Goal: Task Accomplishment & Management: Complete application form

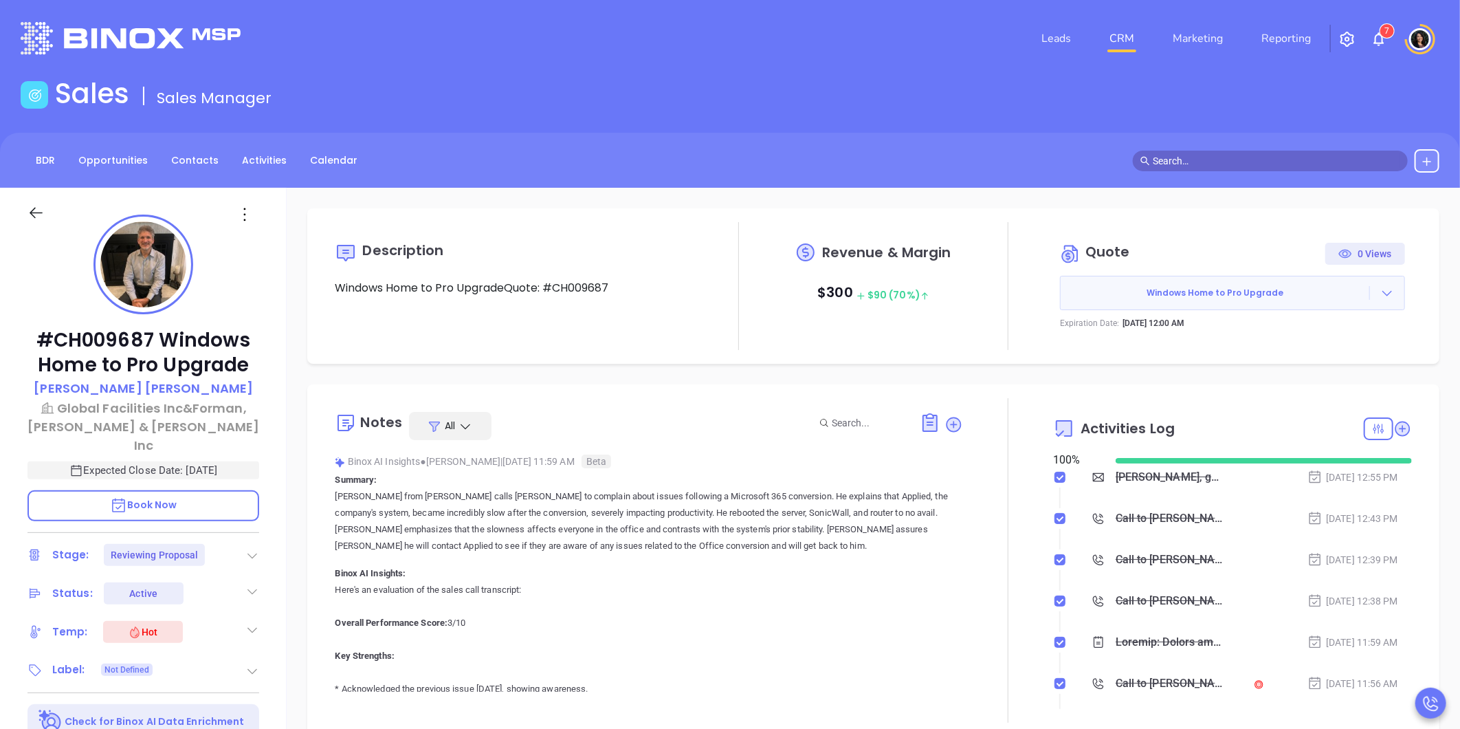
scroll to position [320, 0]
click at [1201, 160] on input "text" at bounding box center [1276, 160] width 247 height 15
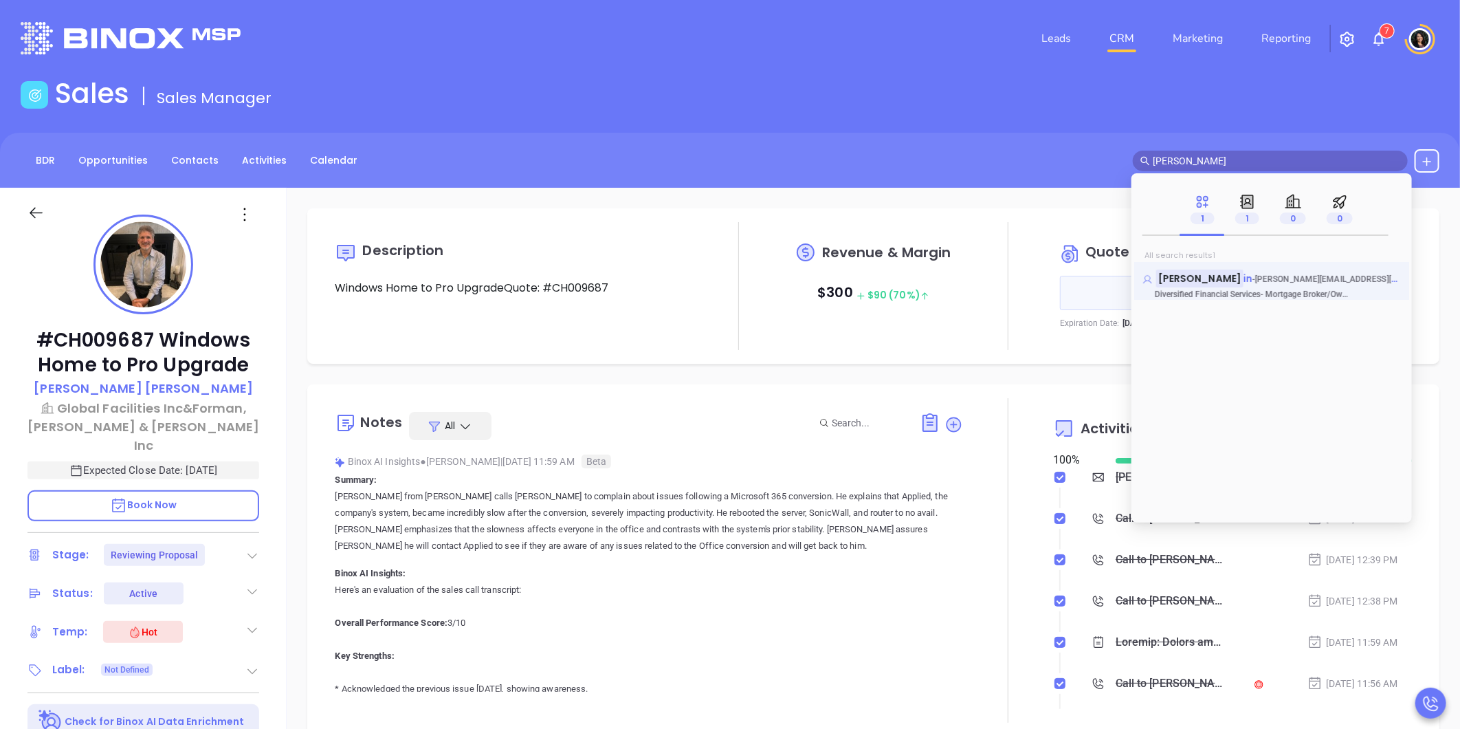
type input "[PERSON_NAME]"
click at [1220, 278] on mark "[PERSON_NAME]" at bounding box center [1199, 277] width 87 height 17
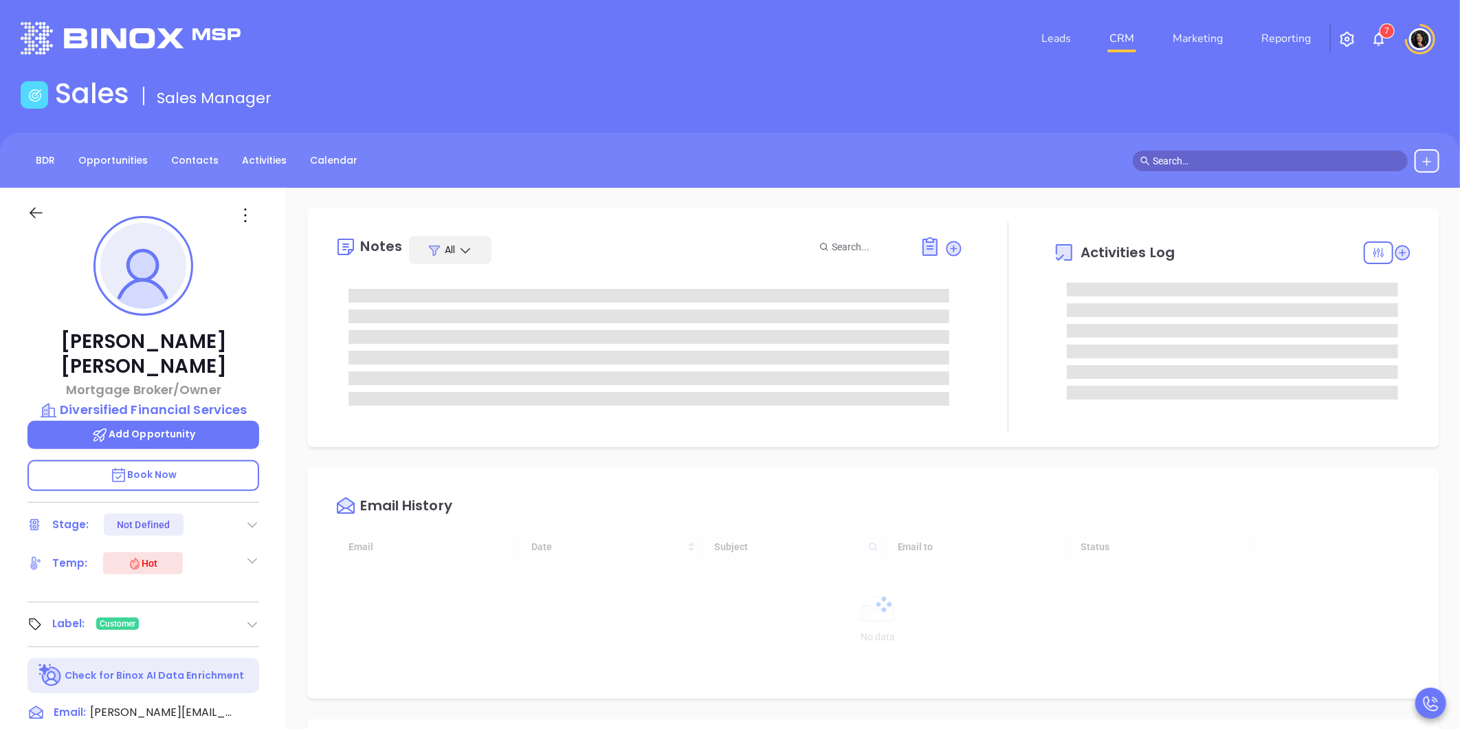
type input "[DATE]"
type input "[PERSON_NAME]"
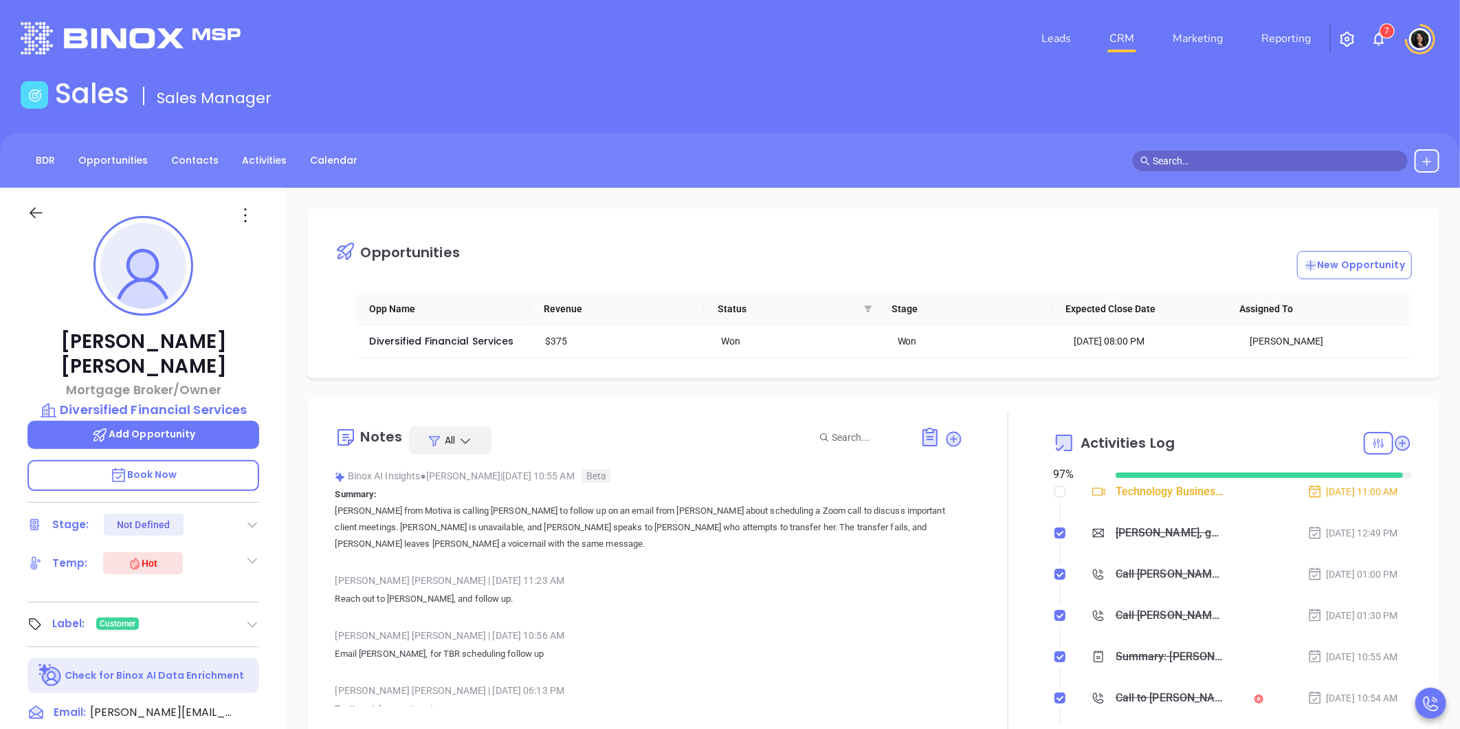
click at [701, 188] on div "Opportunities New Opportunity Opp Name Revenue Status Stage Expected Close Date…" at bounding box center [873, 669] width 1173 height 962
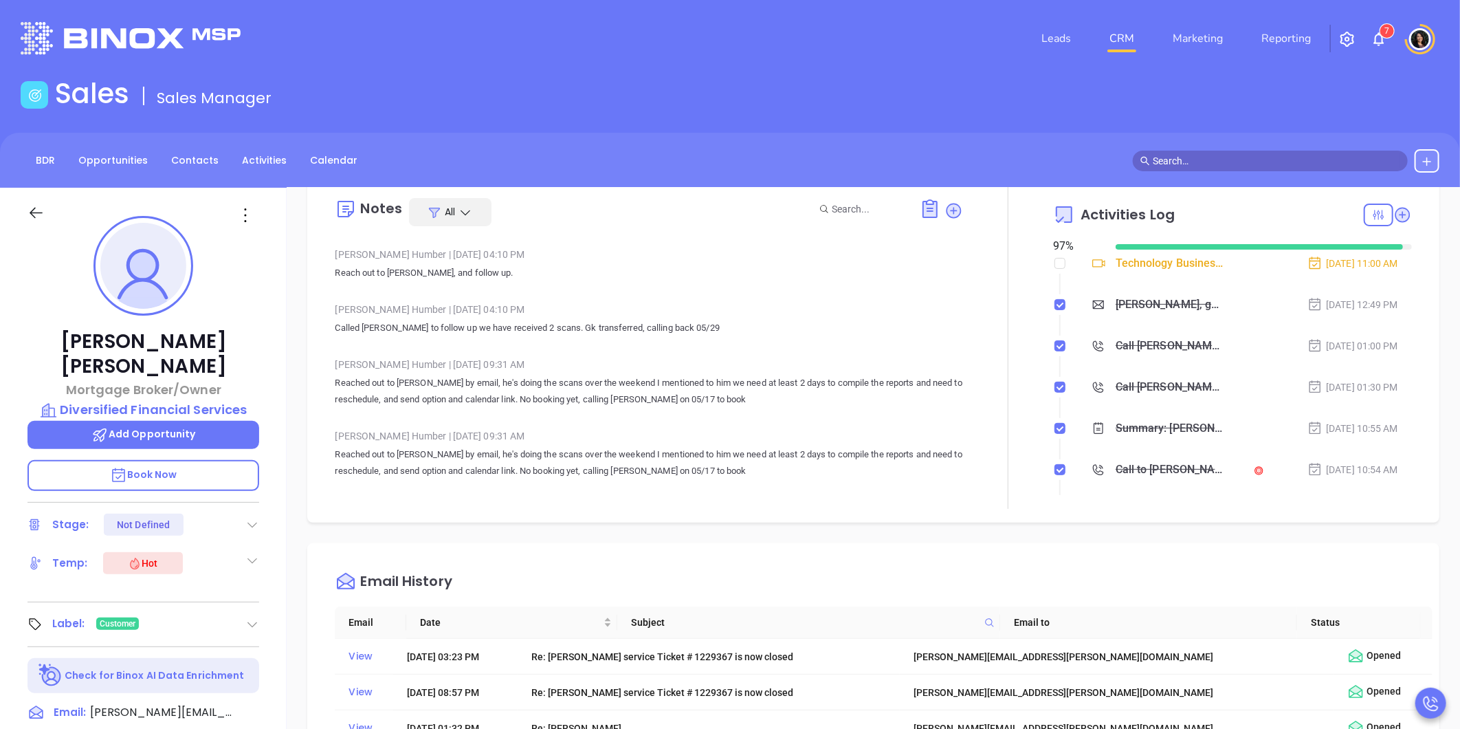
scroll to position [0, 0]
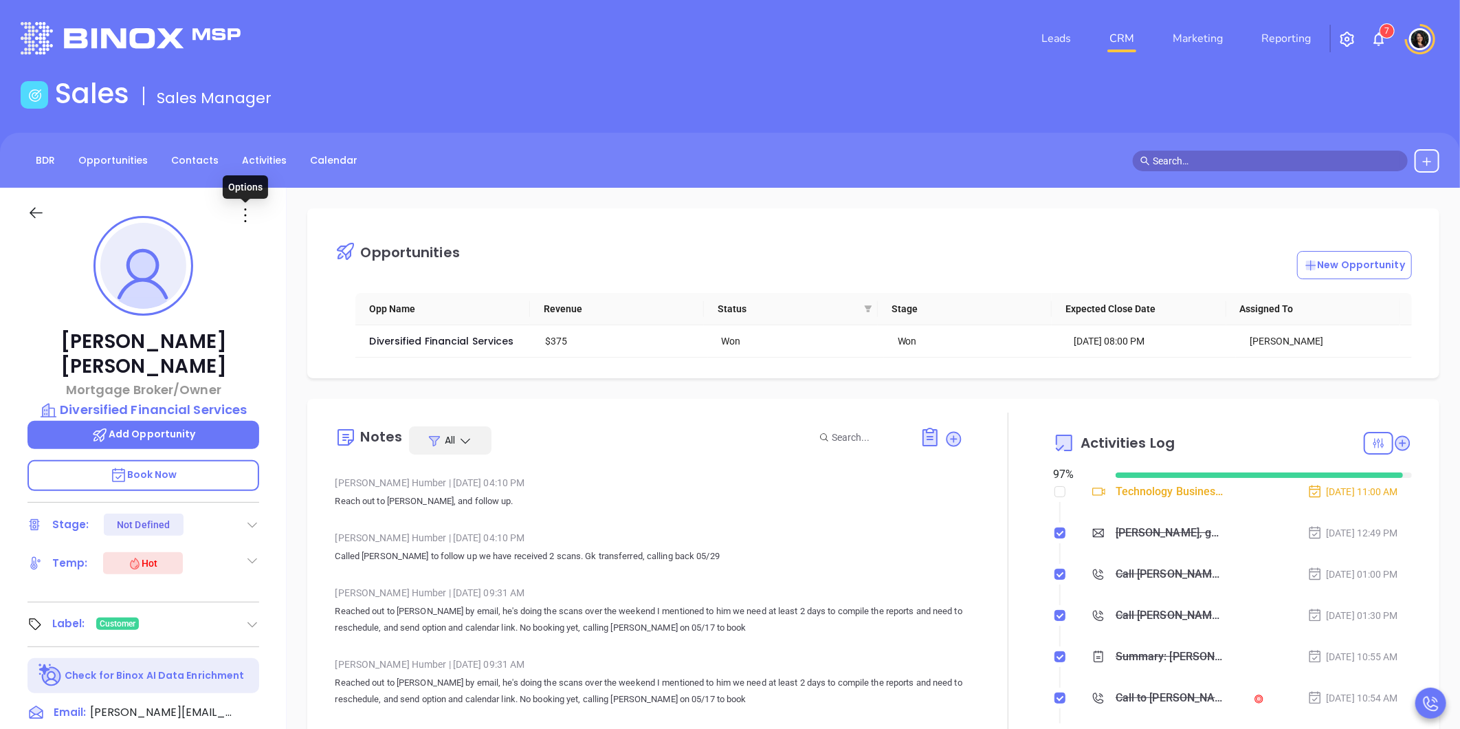
click at [241, 210] on icon at bounding box center [245, 215] width 22 height 22
click at [287, 361] on div "Edit" at bounding box center [312, 362] width 135 height 15
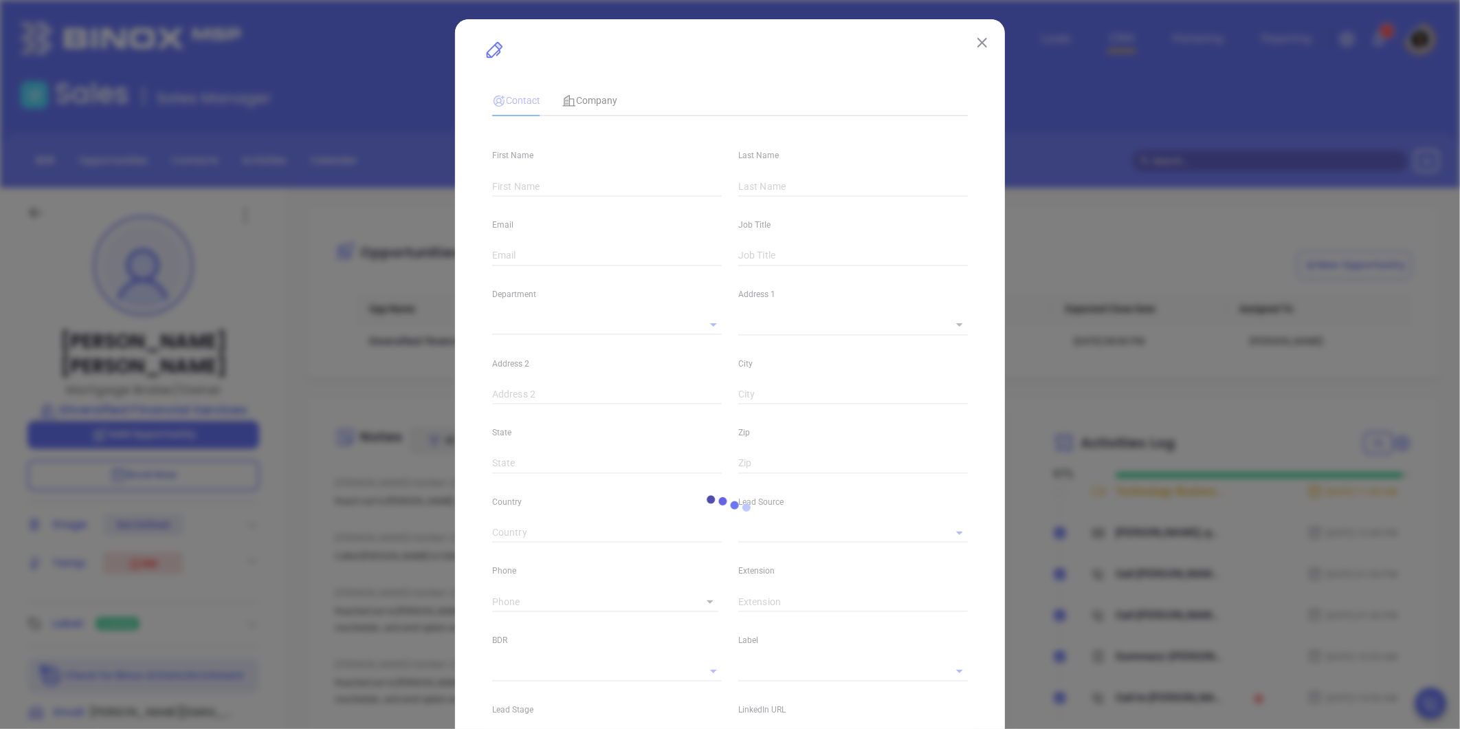
type input "[PERSON_NAME]"
type input "[PERSON_NAME][EMAIL_ADDRESS][PERSON_NAME][DOMAIN_NAME]"
type input "Mortgage Broker/Owner"
type textarea "[STREET_ADDRESS]"
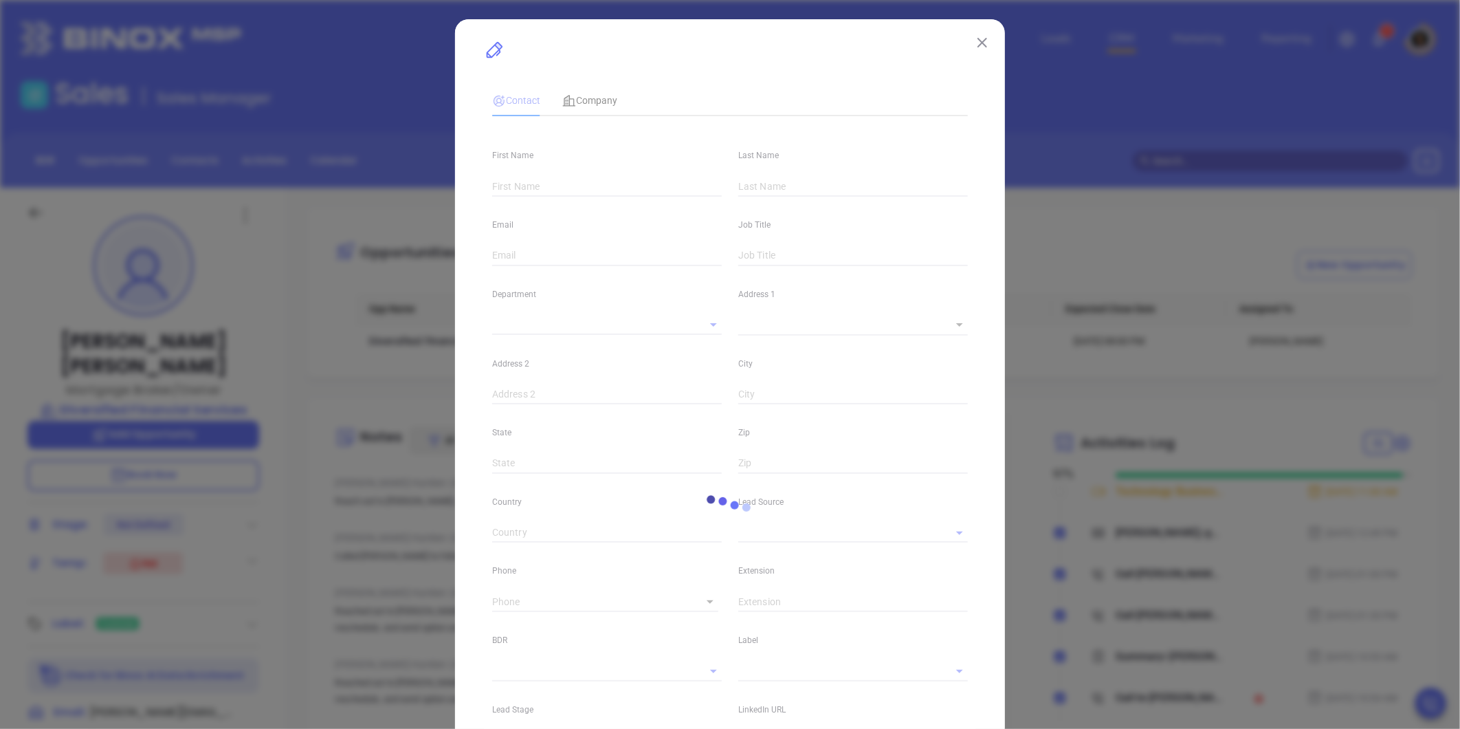
type input "1"
type input "Maspeth"
type input "[US_STATE]"
type input "11378"
type input "[GEOGRAPHIC_DATA]"
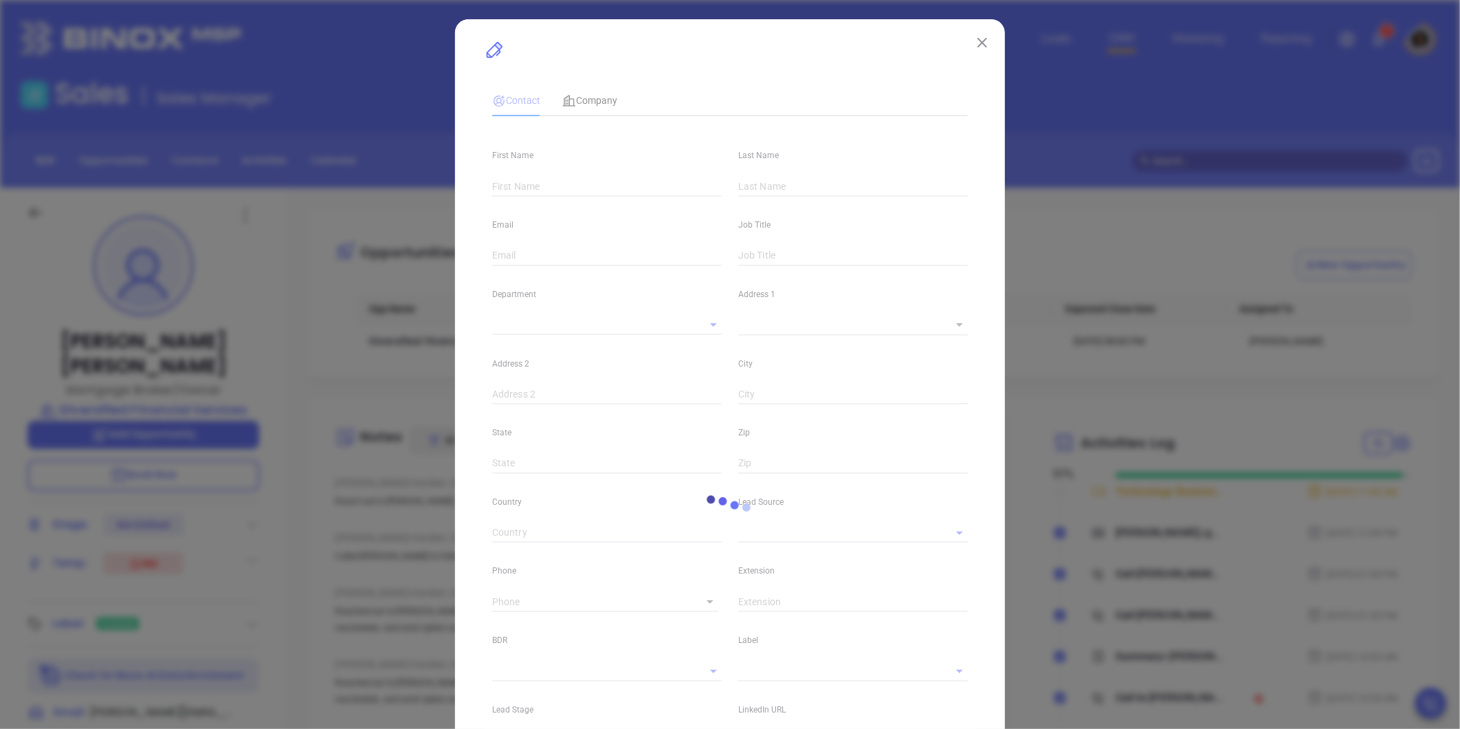
type input "[DOMAIN_NAME][URL][PERSON_NAME]"
type input "Marketing"
type input "Other"
type input "[PERSON_NAME]"
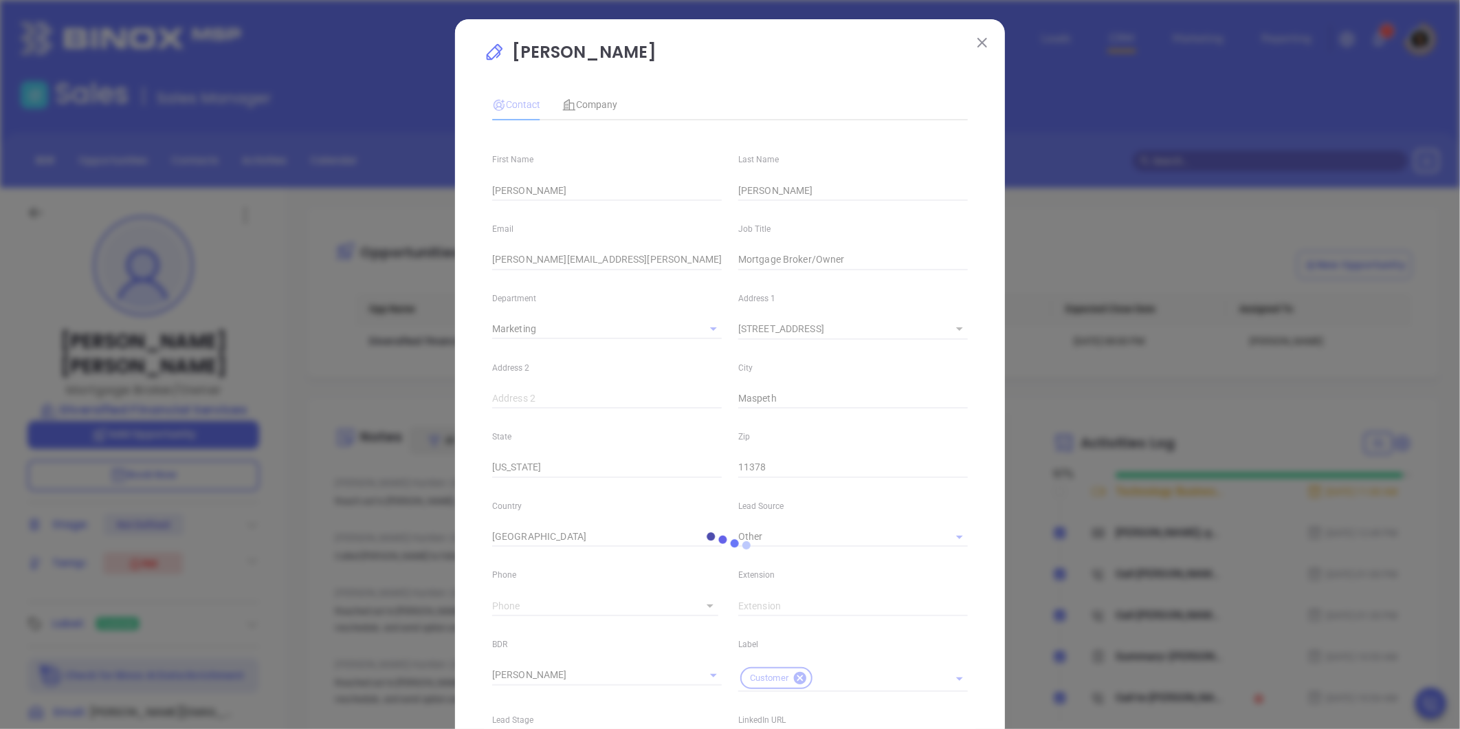
click at [596, 111] on div at bounding box center [730, 547] width 492 height 931
type input "1"
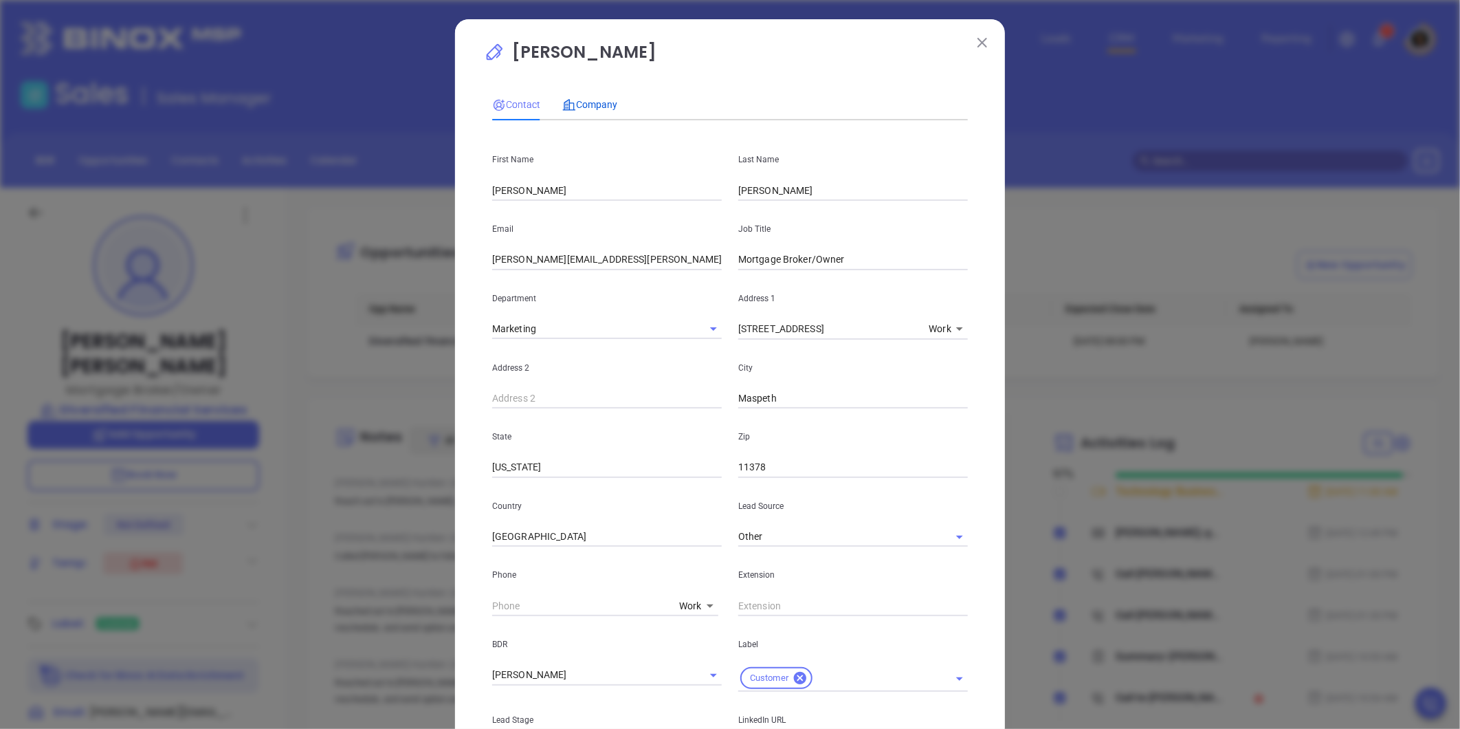
click at [595, 107] on span "Company" at bounding box center [589, 104] width 55 height 11
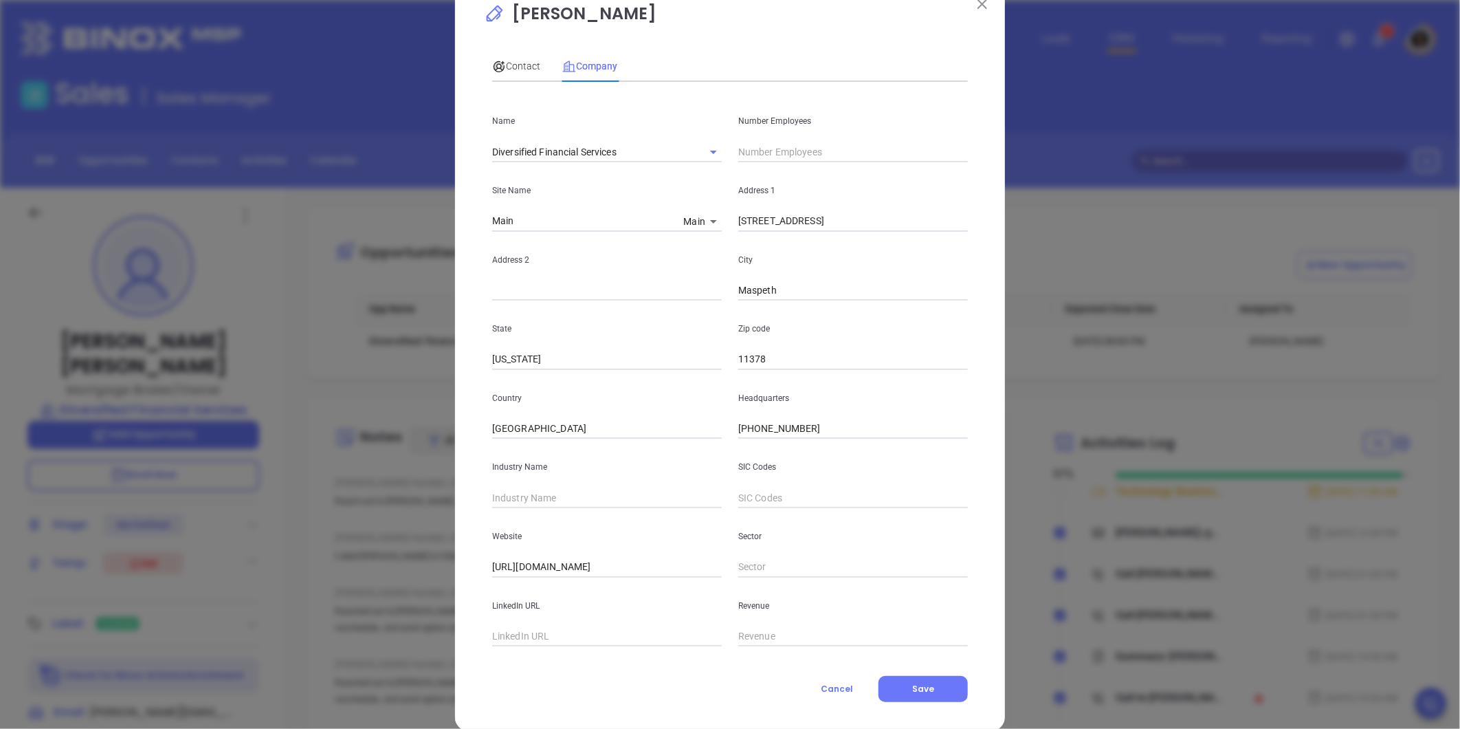
scroll to position [60, 0]
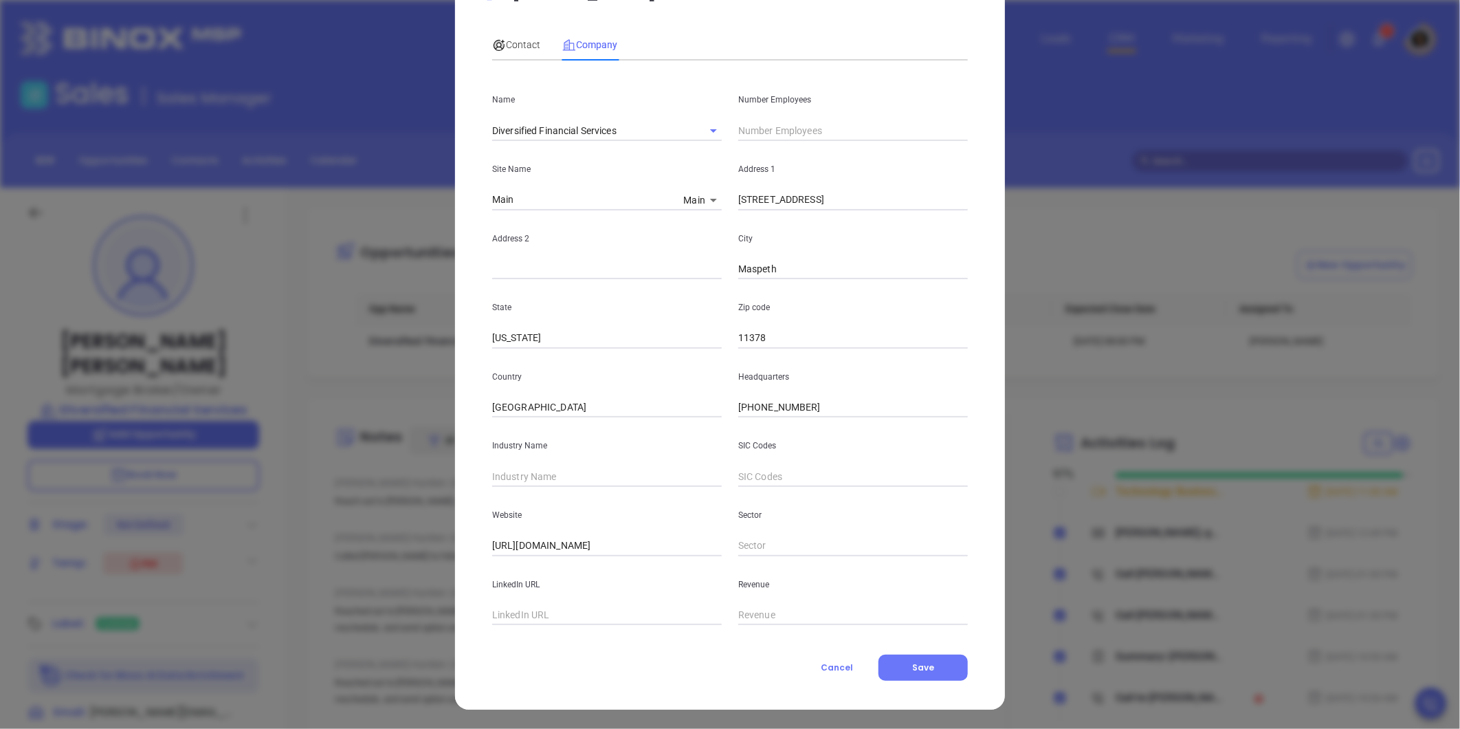
click at [771, 122] on input "text" at bounding box center [853, 130] width 230 height 21
type input "3"
click at [912, 661] on span "Save" at bounding box center [923, 667] width 22 height 12
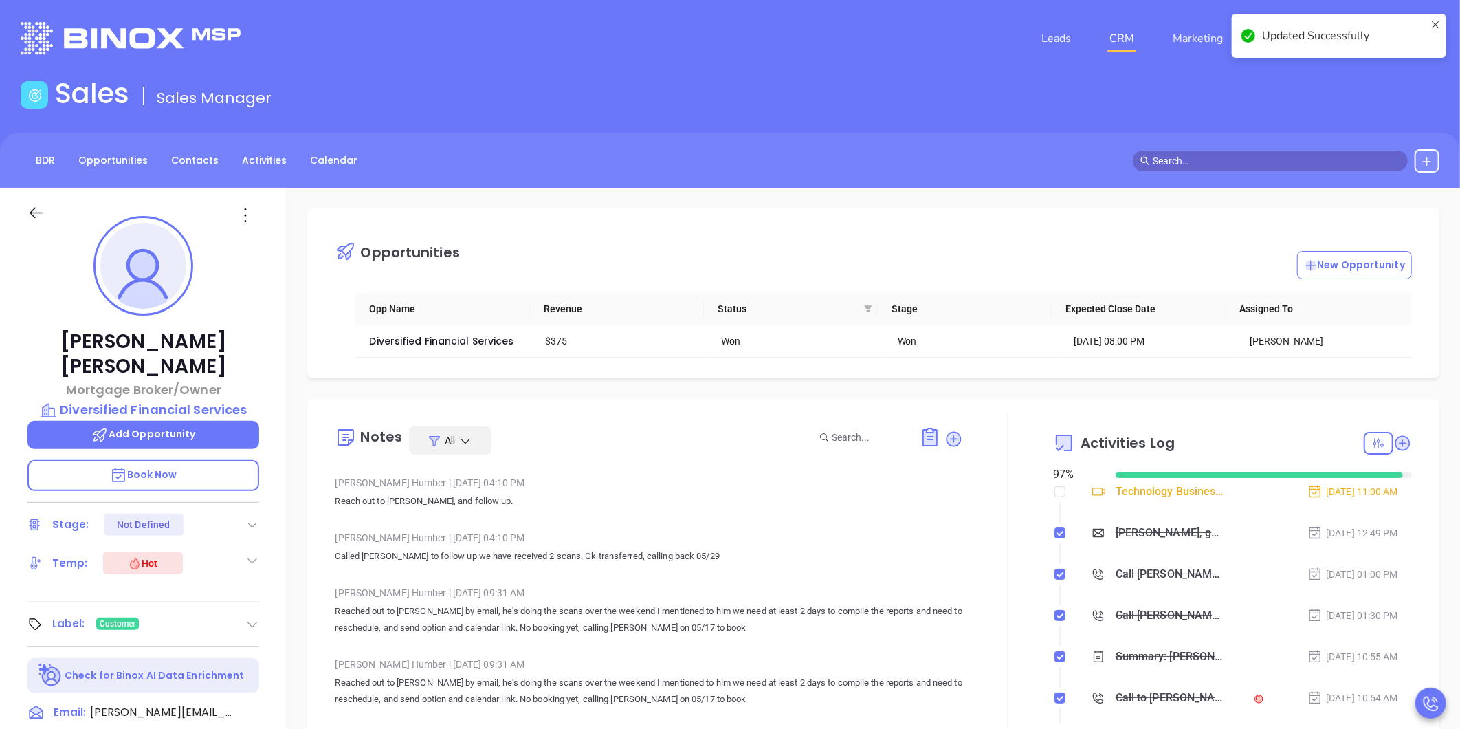
scroll to position [0, 0]
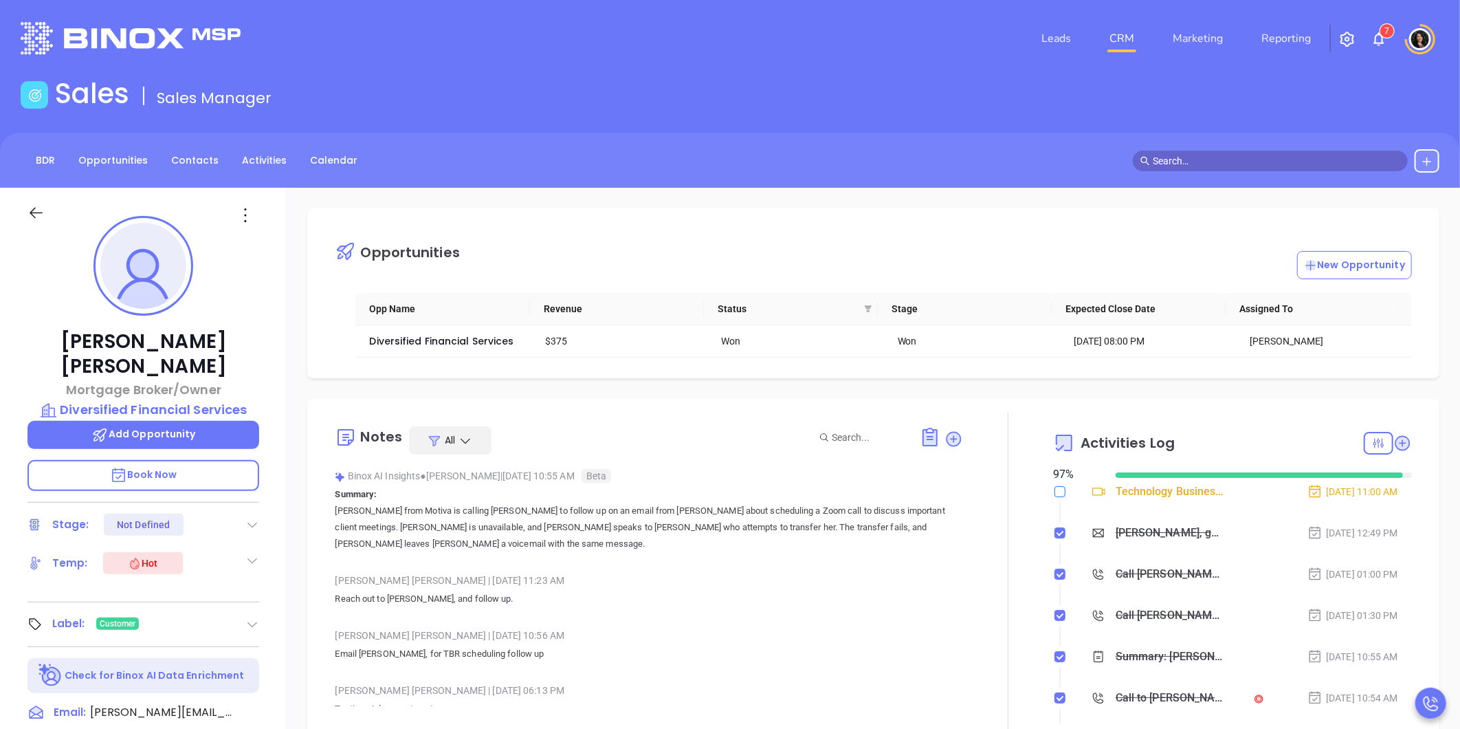
click at [1054, 496] on input "checkbox" at bounding box center [1059, 491] width 11 height 11
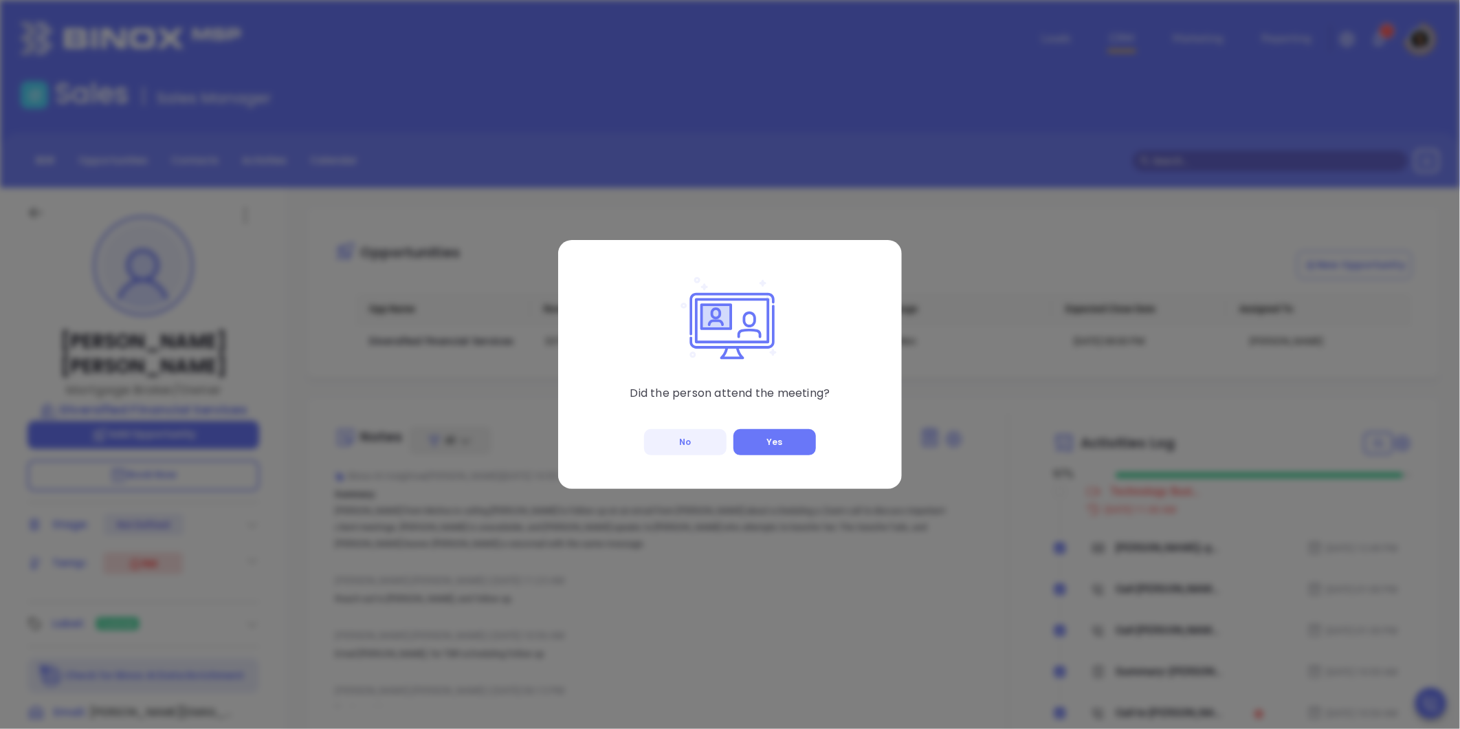
click at [676, 440] on button "No" at bounding box center [685, 442] width 82 height 26
checkbox input "true"
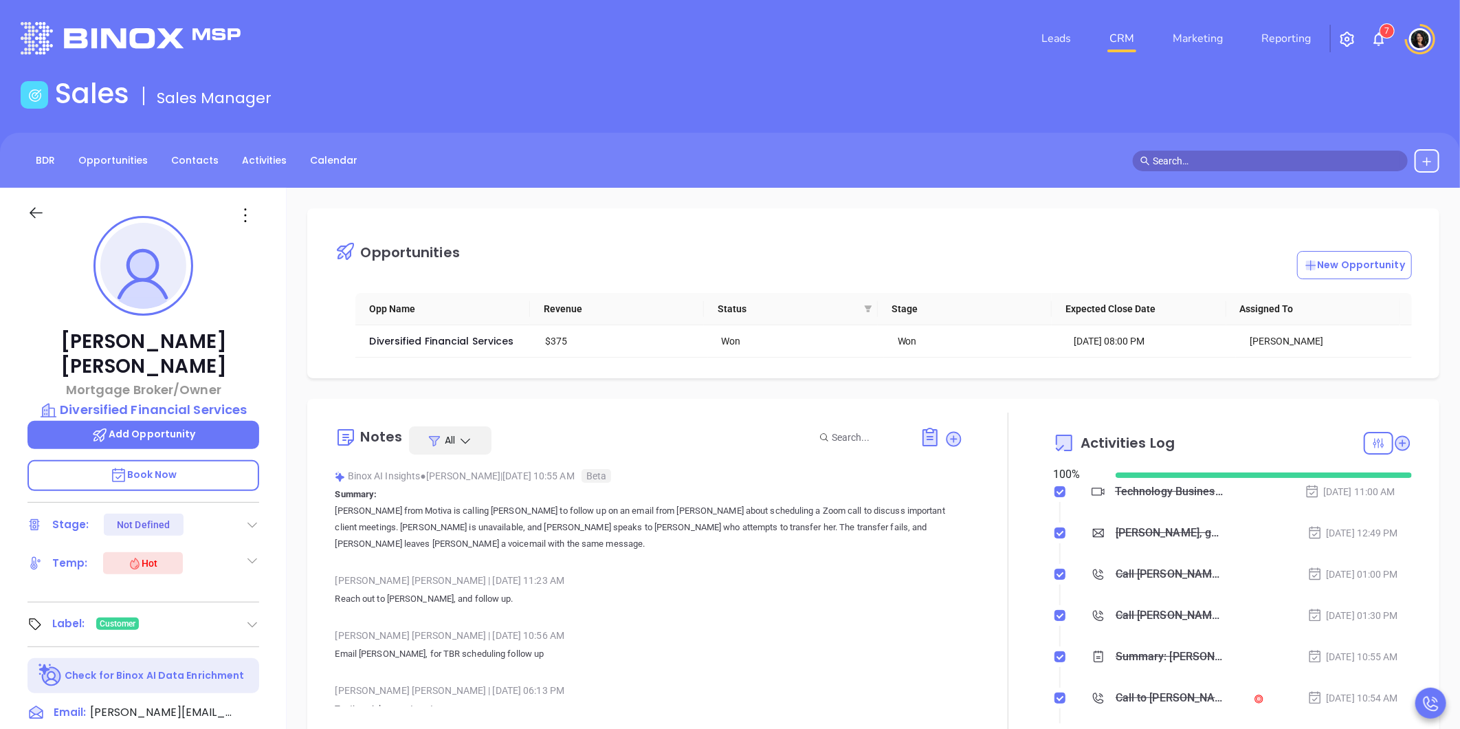
click at [1114, 37] on link "CRM" at bounding box center [1122, 38] width 36 height 27
